Goal: Task Accomplishment & Management: Manage account settings

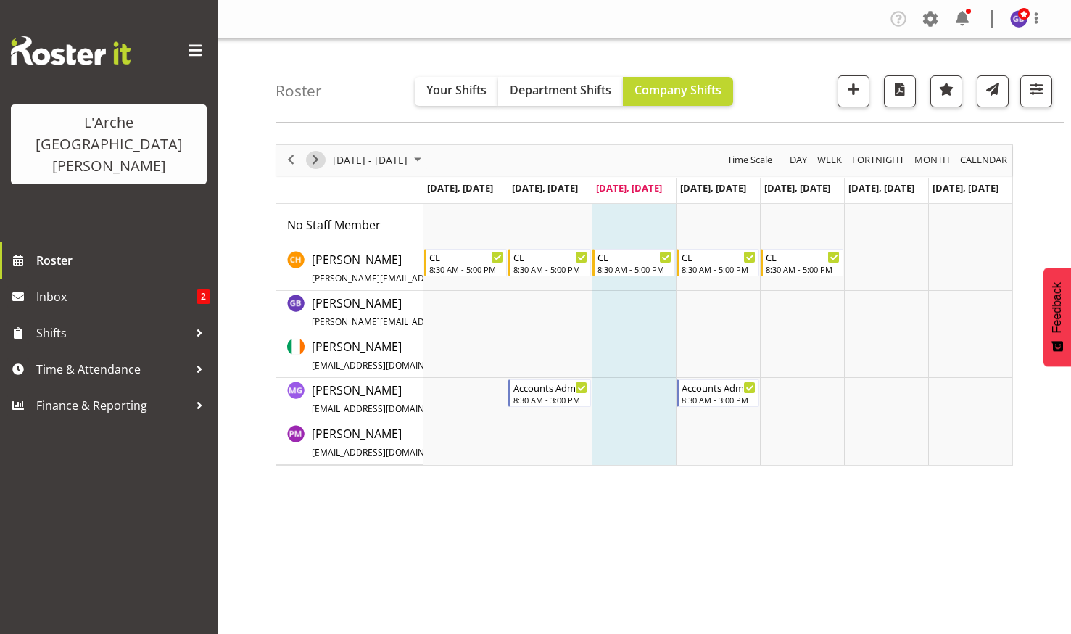
click at [314, 155] on span "Next" at bounding box center [315, 160] width 17 height 18
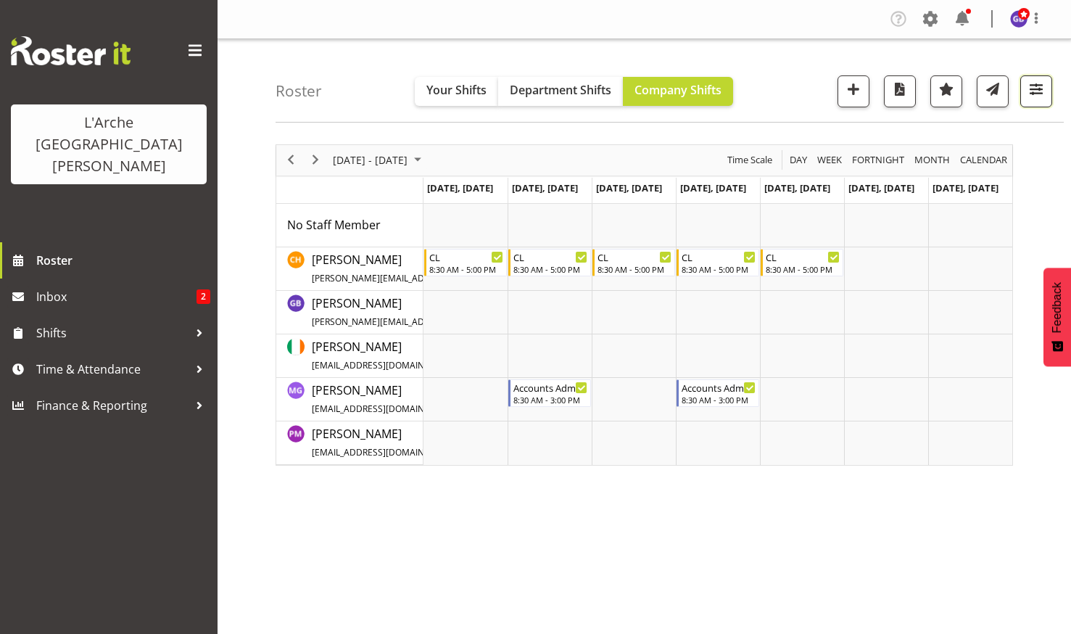
click at [1037, 83] on span "button" at bounding box center [1036, 89] width 19 height 19
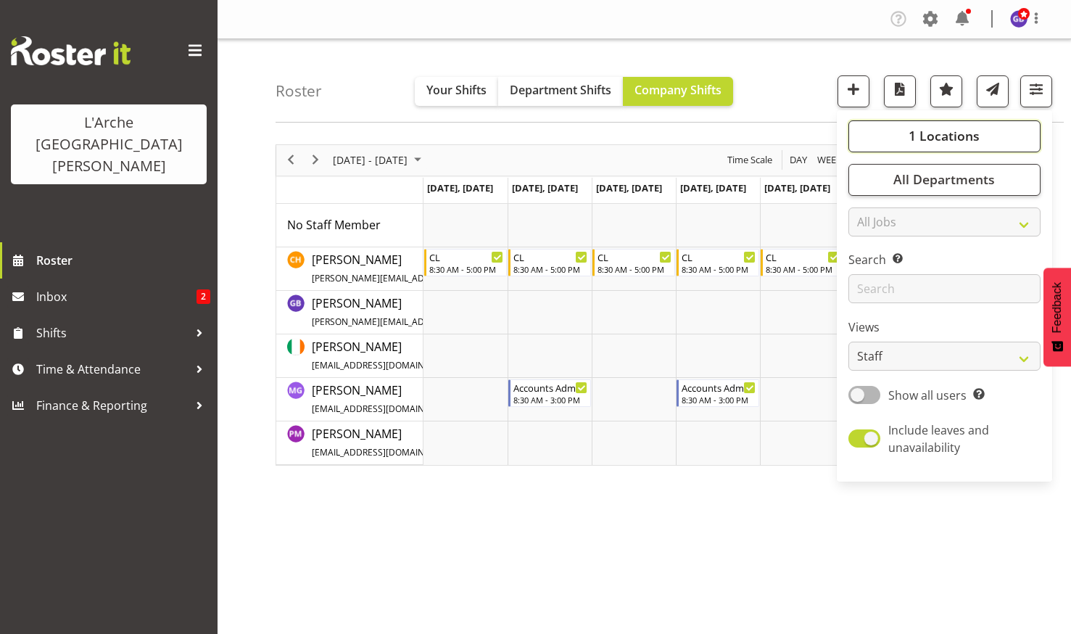
click at [927, 136] on span "1 Locations" at bounding box center [944, 135] width 71 height 17
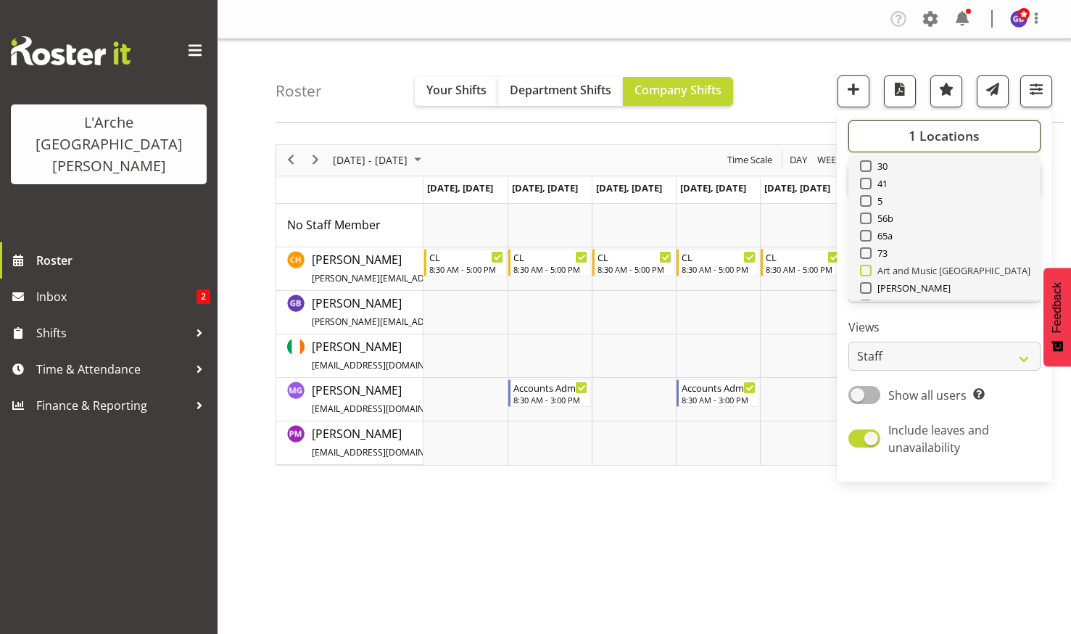
scroll to position [73, 0]
click at [867, 238] on span at bounding box center [866, 240] width 12 height 12
click at [867, 238] on input "73" at bounding box center [864, 238] width 9 height 9
checkbox input "true"
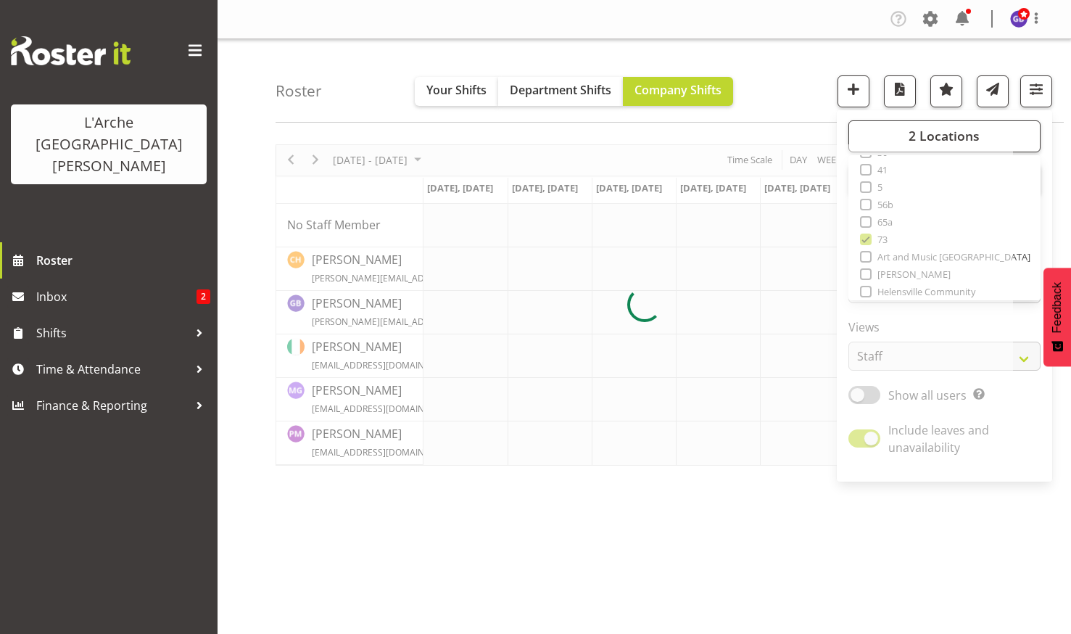
click at [756, 7] on div "Company Settings Roles & Skills Tasks Jobs Employees Locations & Departments Ac…" at bounding box center [645, 19] width 854 height 39
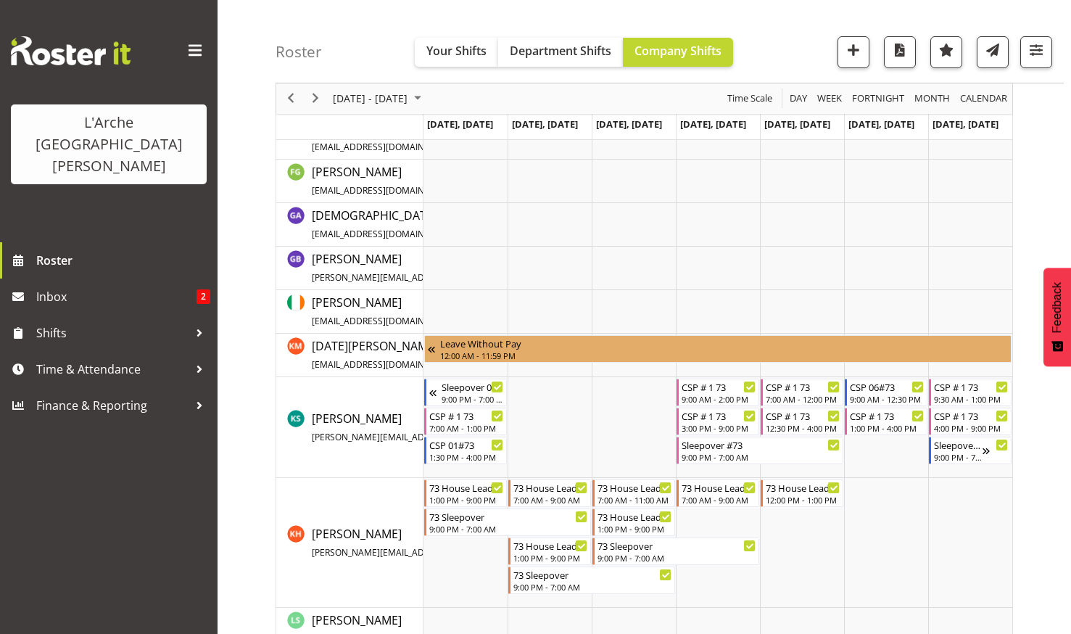
scroll to position [363, 0]
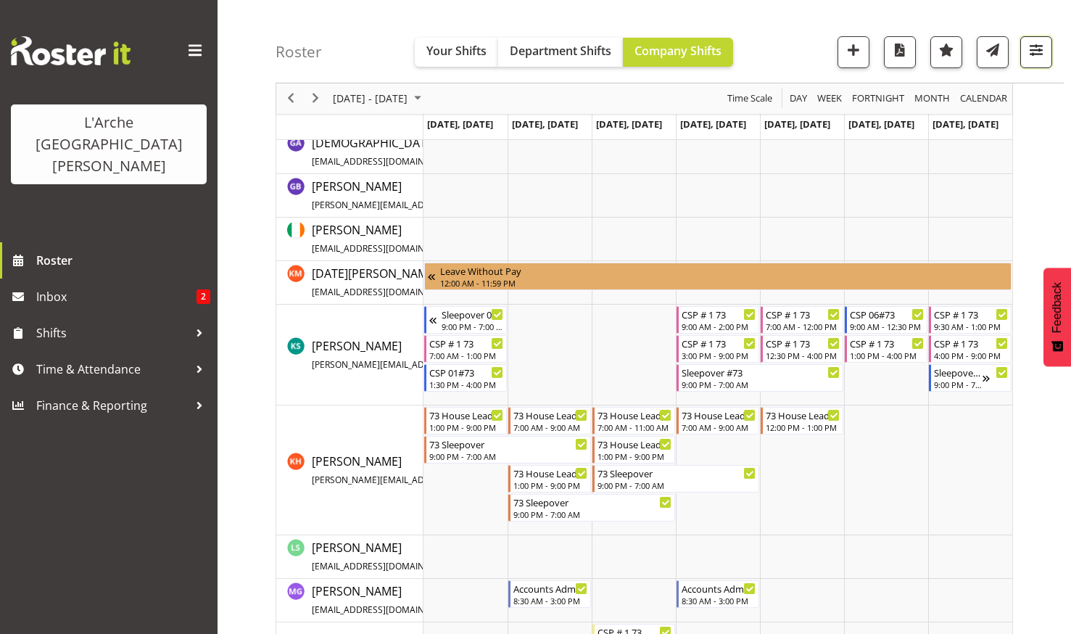
click at [1035, 46] on span "button" at bounding box center [1036, 50] width 19 height 19
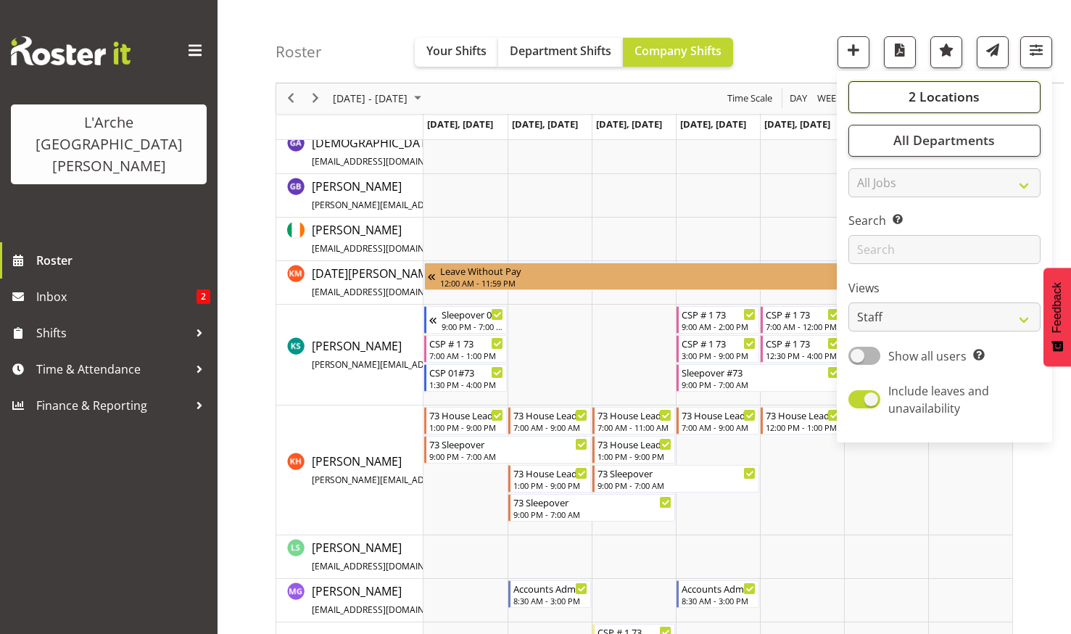
click at [923, 89] on span "2 Locations" at bounding box center [944, 96] width 71 height 17
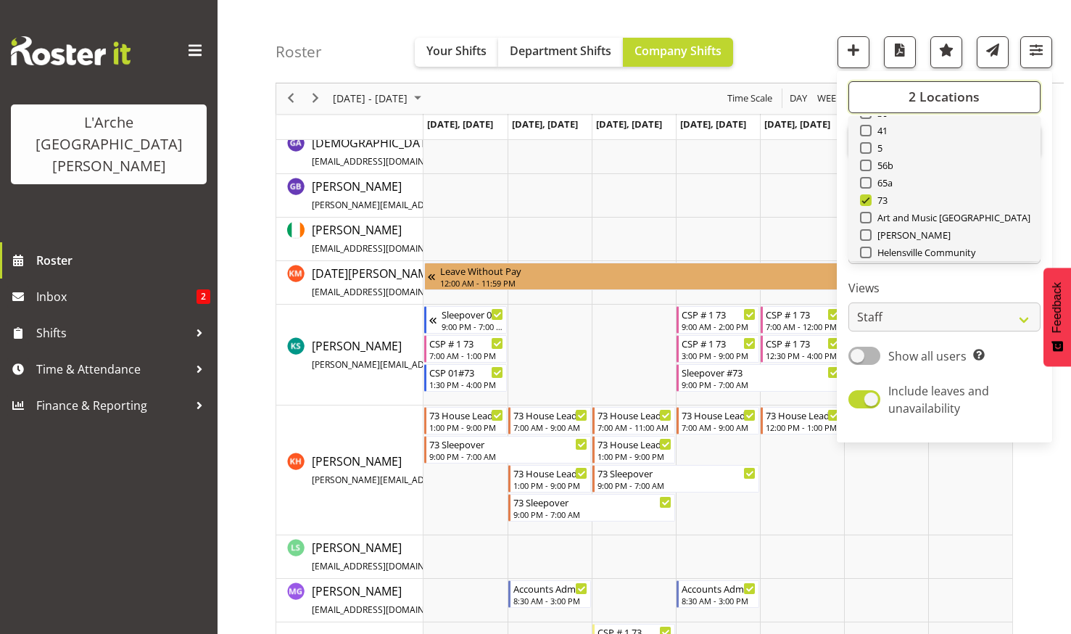
scroll to position [0, 0]
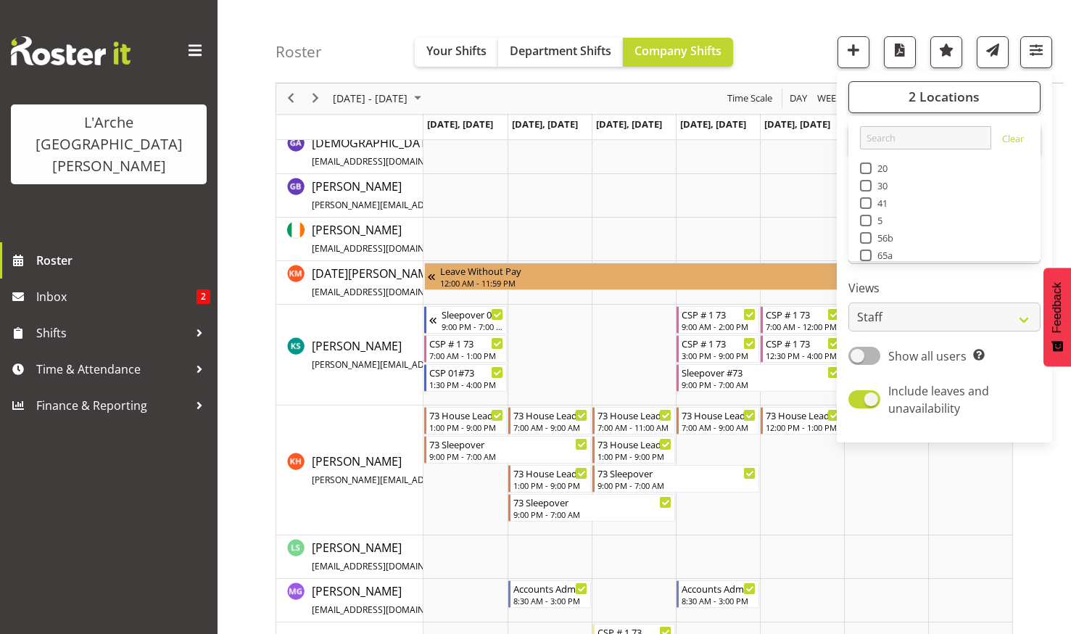
drag, startPoint x: 865, startPoint y: 169, endPoint x: 851, endPoint y: 155, distance: 20.0
click at [865, 168] on span at bounding box center [866, 168] width 12 height 12
click at [865, 168] on input "20" at bounding box center [864, 168] width 9 height 9
checkbox input "true"
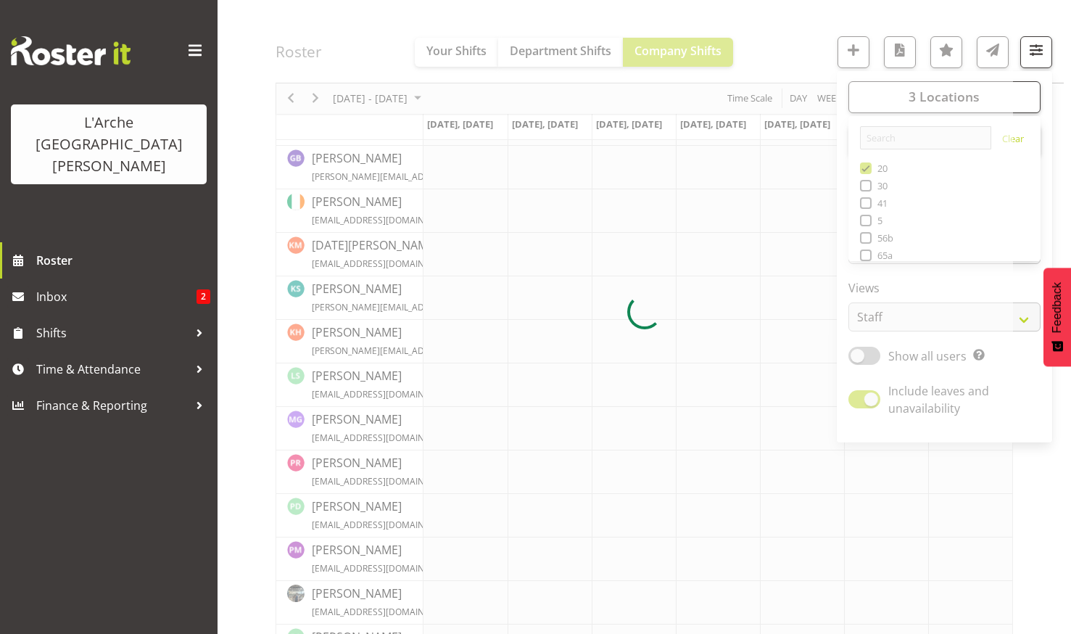
click at [786, 20] on div at bounding box center [645, 312] width 738 height 1061
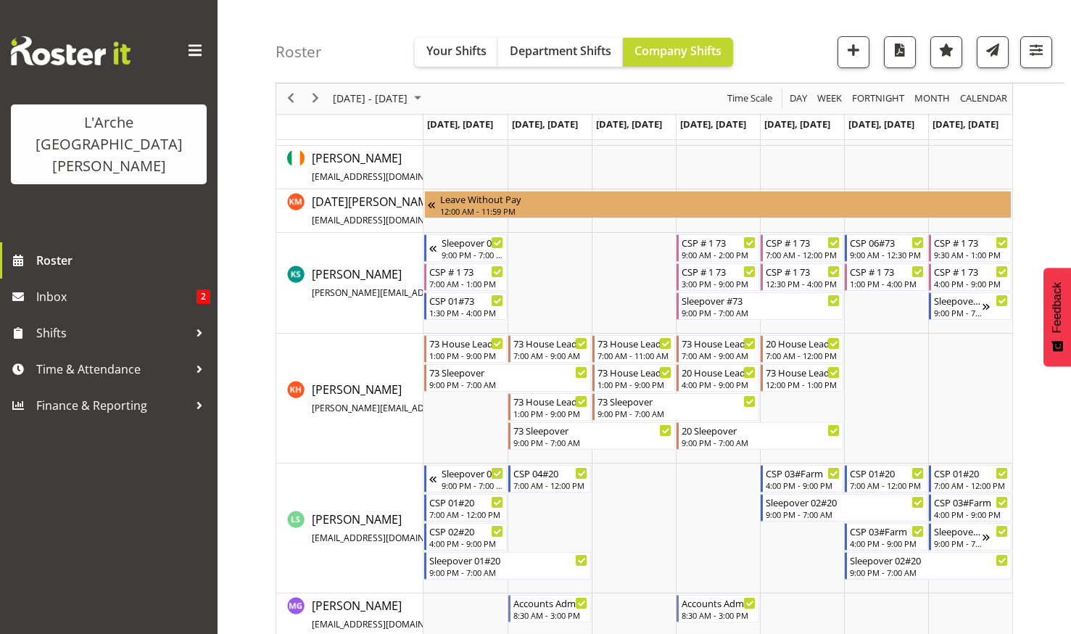
scroll to position [536, 0]
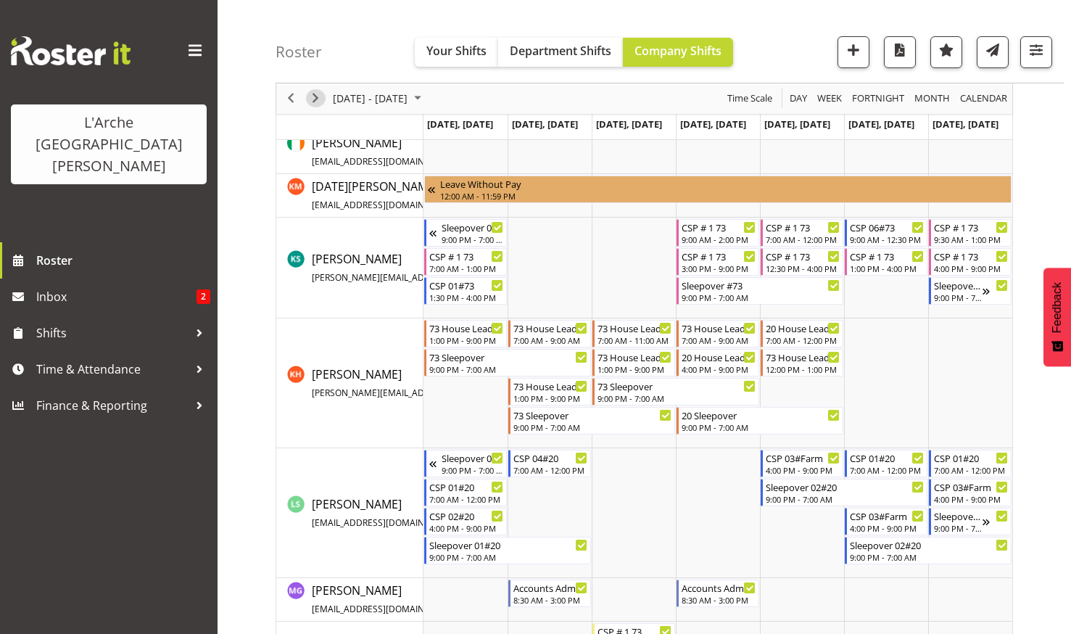
drag, startPoint x: 314, startPoint y: 95, endPoint x: 375, endPoint y: 187, distance: 110.4
click at [314, 96] on span "Next" at bounding box center [315, 99] width 17 height 18
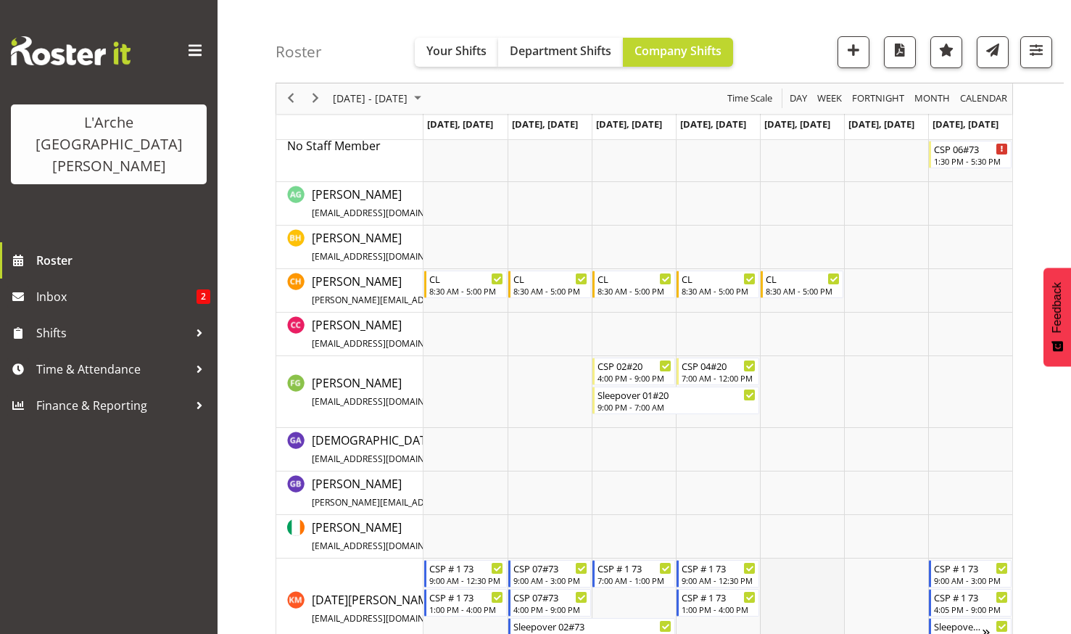
scroll to position [85, 0]
